Goal: Task Accomplishment & Management: Use online tool/utility

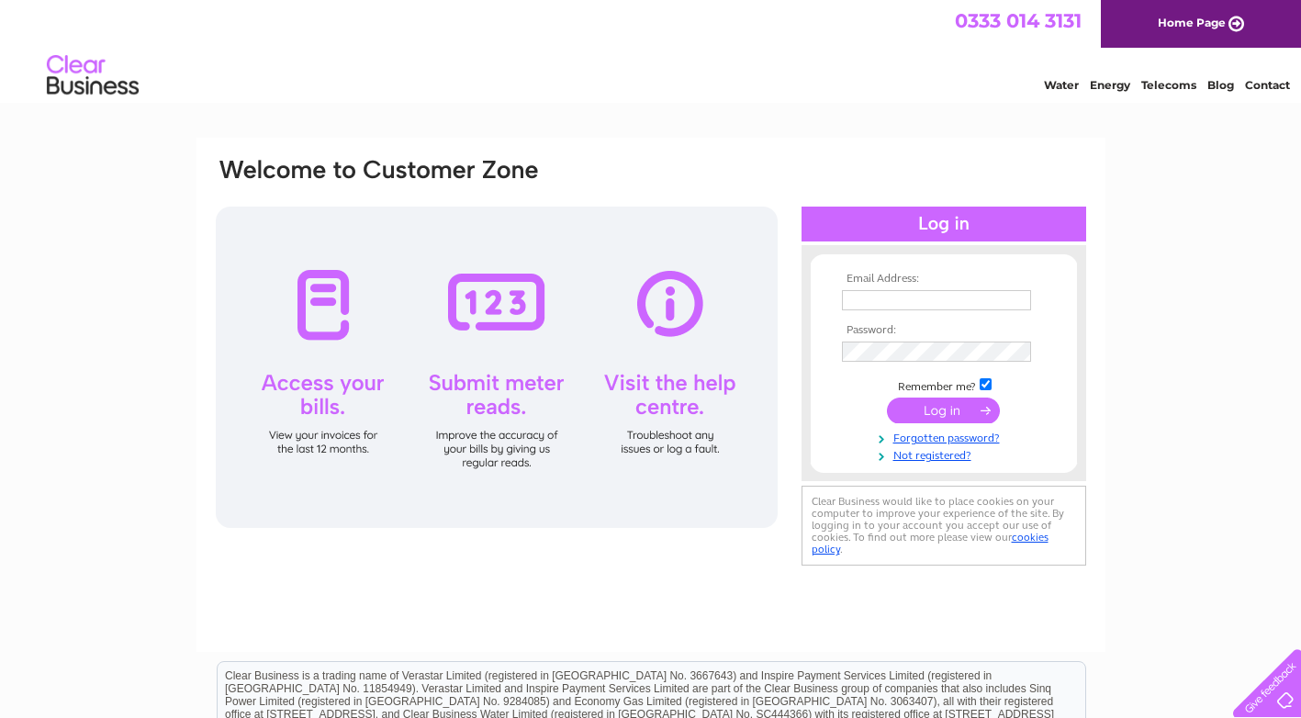
type input "liz@crewburn.co.uk"
click at [925, 408] on input "submit" at bounding box center [943, 410] width 113 height 26
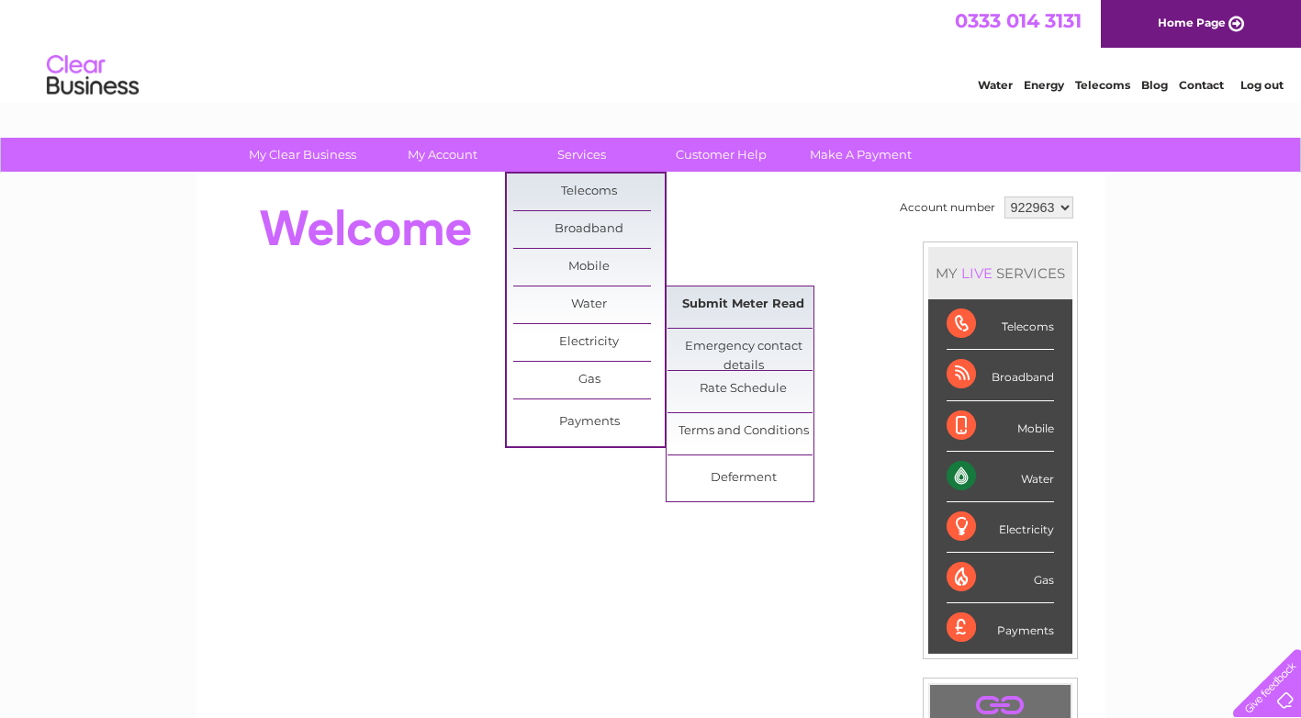
click at [708, 310] on link "Submit Meter Read" at bounding box center [742, 304] width 151 height 37
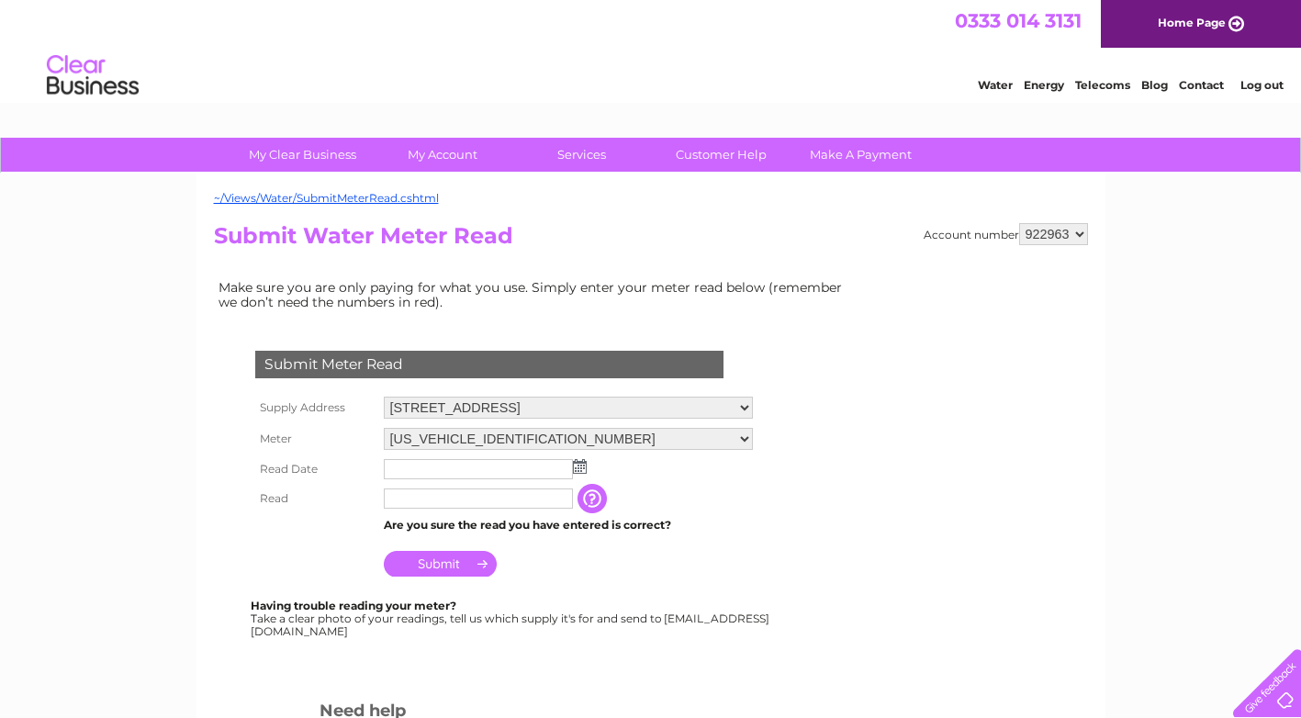
click at [519, 473] on input "text" at bounding box center [478, 469] width 189 height 20
click at [522, 495] on input "text" at bounding box center [479, 499] width 191 height 22
type input "3190"
click at [576, 468] on img at bounding box center [580, 466] width 14 height 15
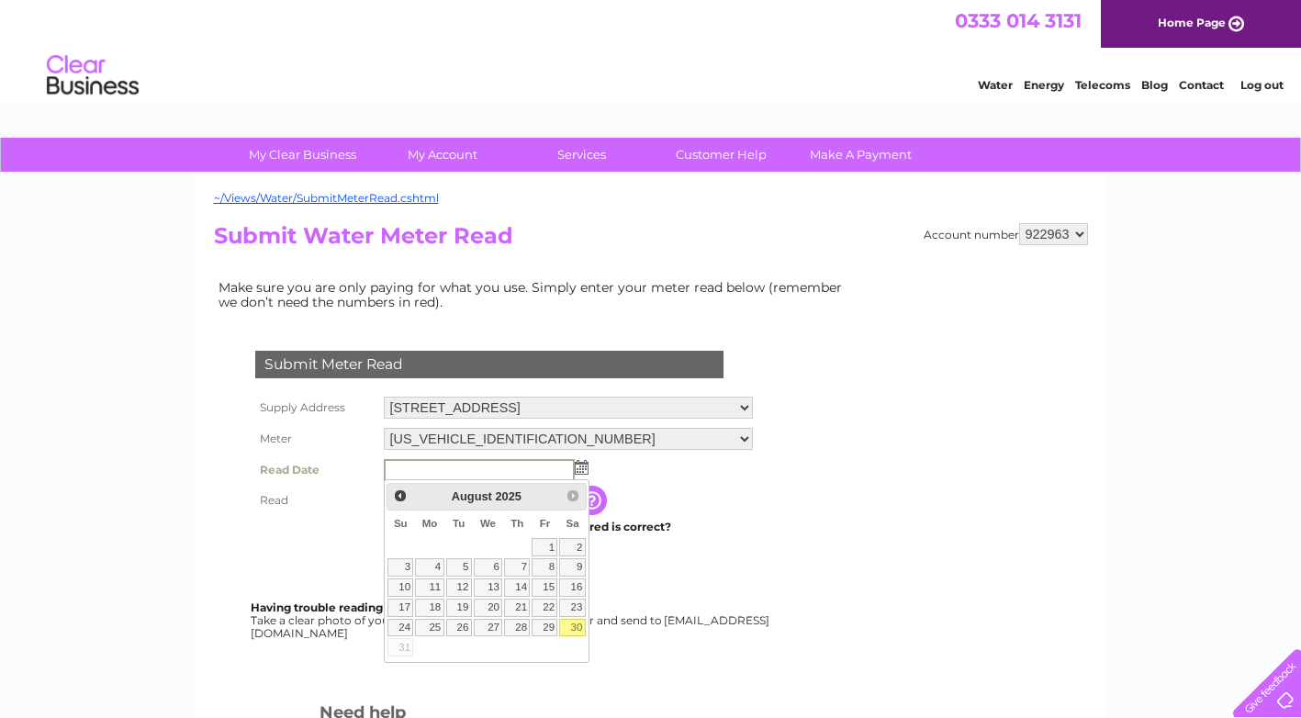
click at [572, 627] on link "30" at bounding box center [572, 628] width 26 height 18
type input "2025/08/30"
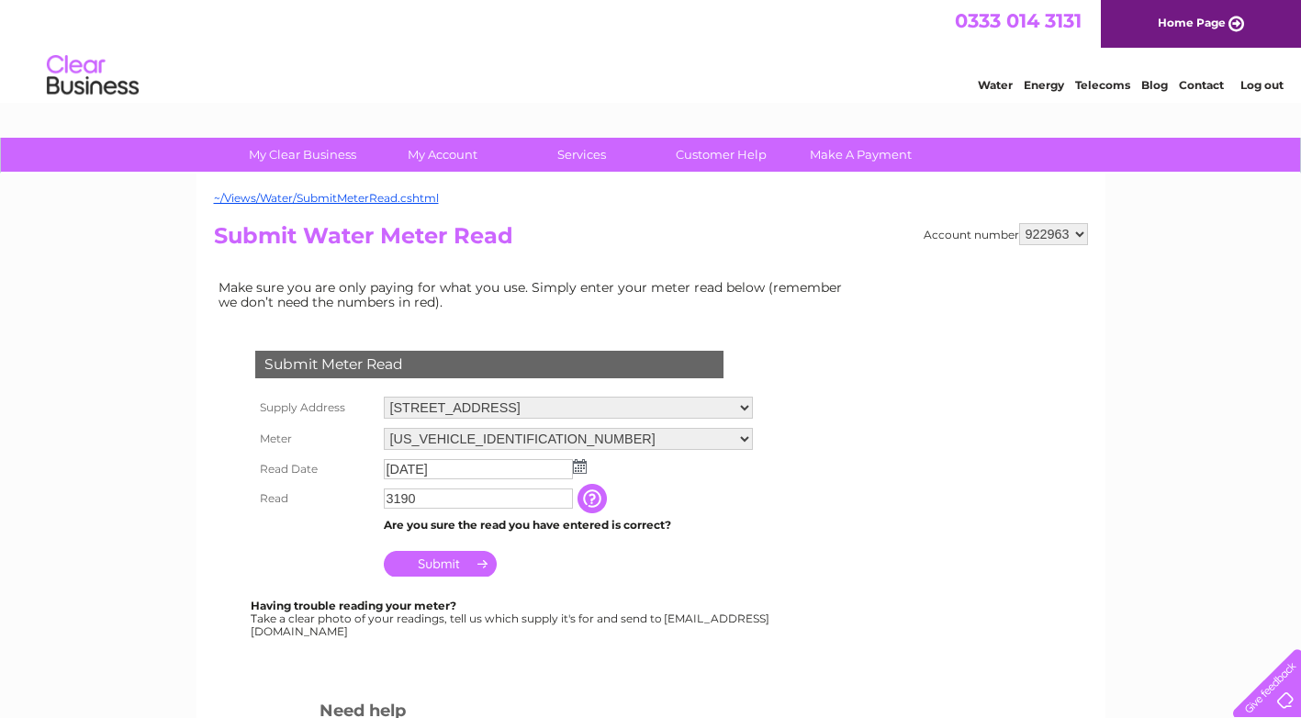
click at [470, 561] on input "Submit" at bounding box center [440, 564] width 113 height 26
